Goal: Transaction & Acquisition: Purchase product/service

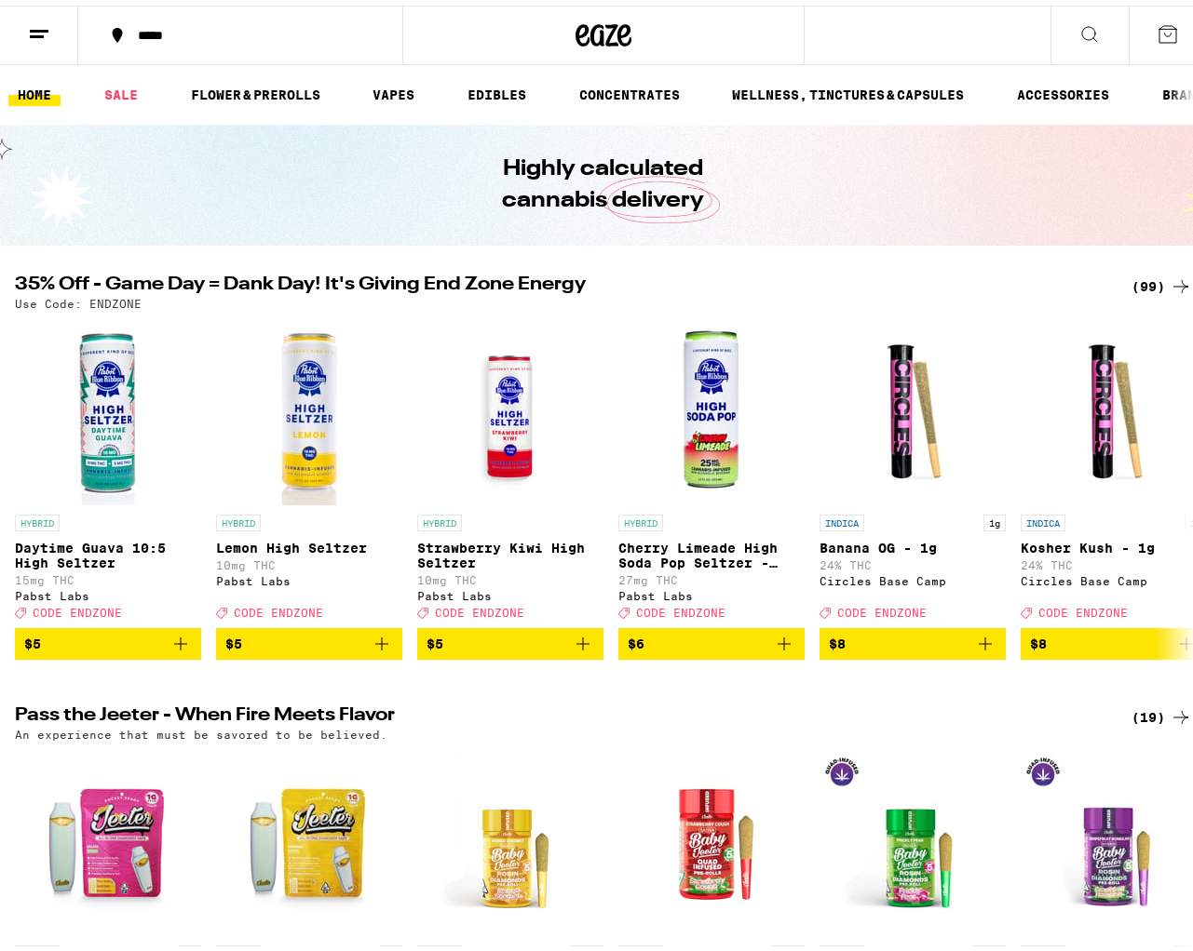
click at [519, 35] on icon at bounding box center [603, 30] width 56 height 34
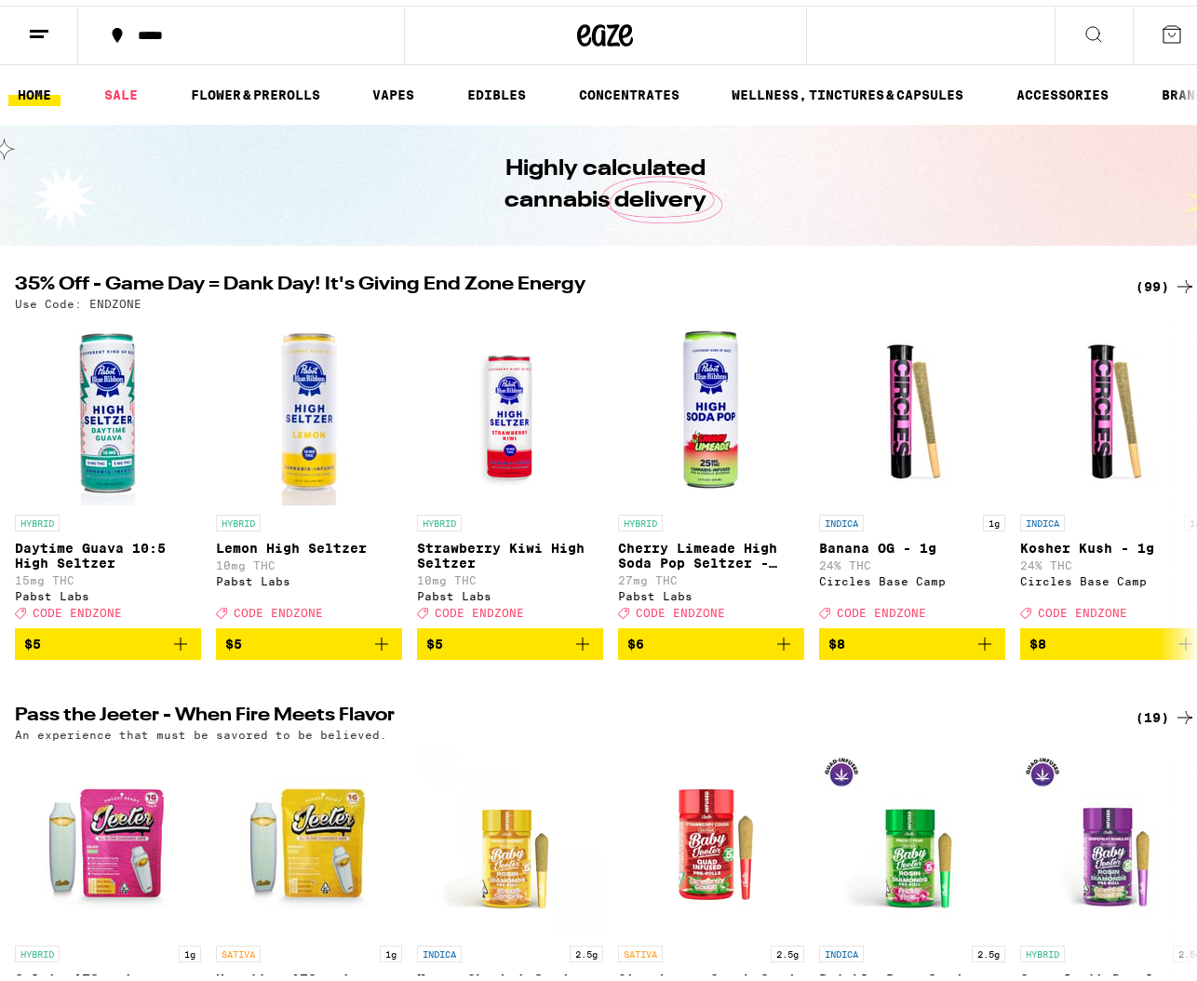
click at [519, 276] on icon at bounding box center [1185, 281] width 22 height 22
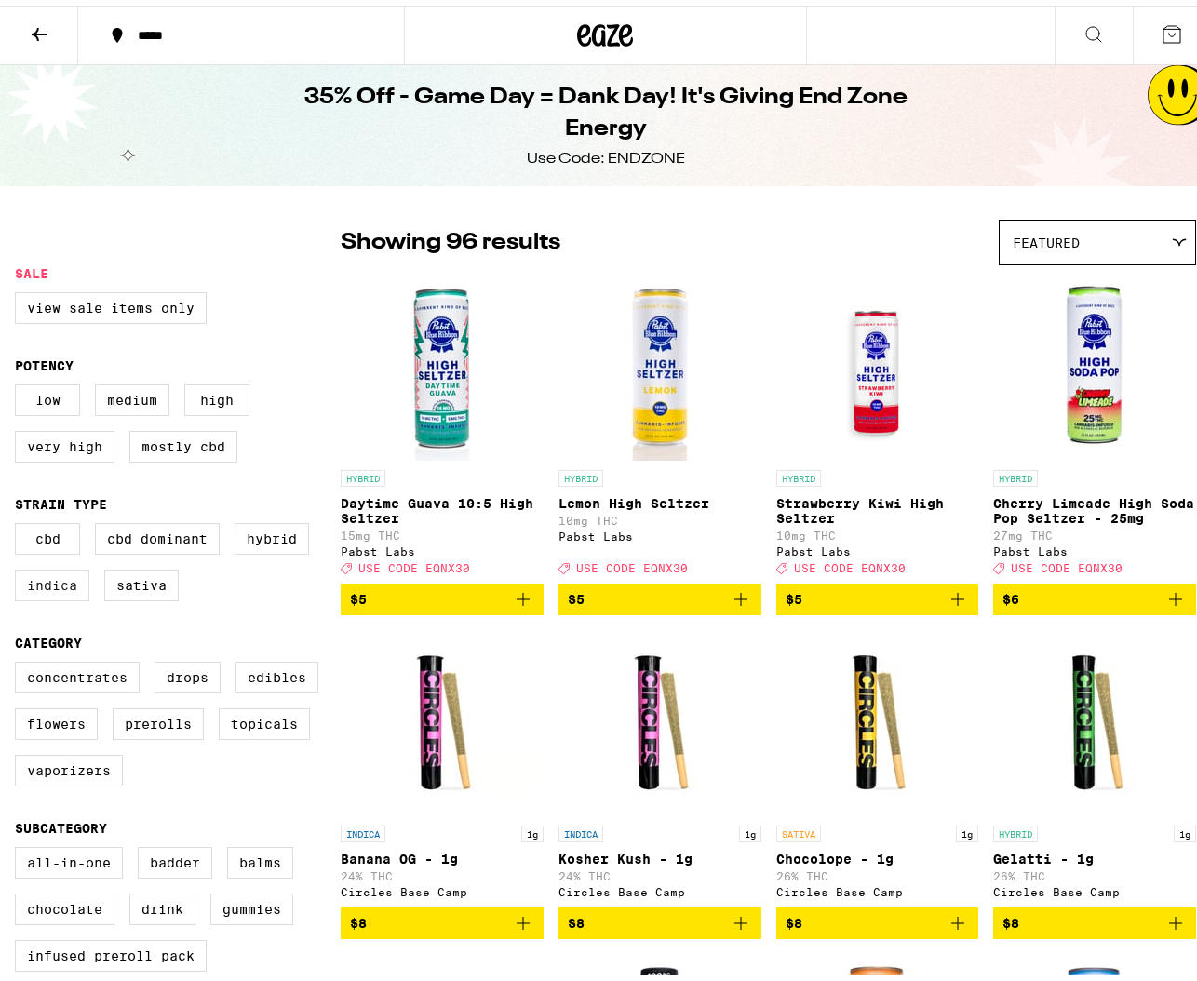
click at [51, 596] on label "Indica" at bounding box center [52, 580] width 74 height 32
click at [20, 521] on input "Indica" at bounding box center [19, 520] width 1 height 1
checkbox input "true"
